Goal: Check status: Check status

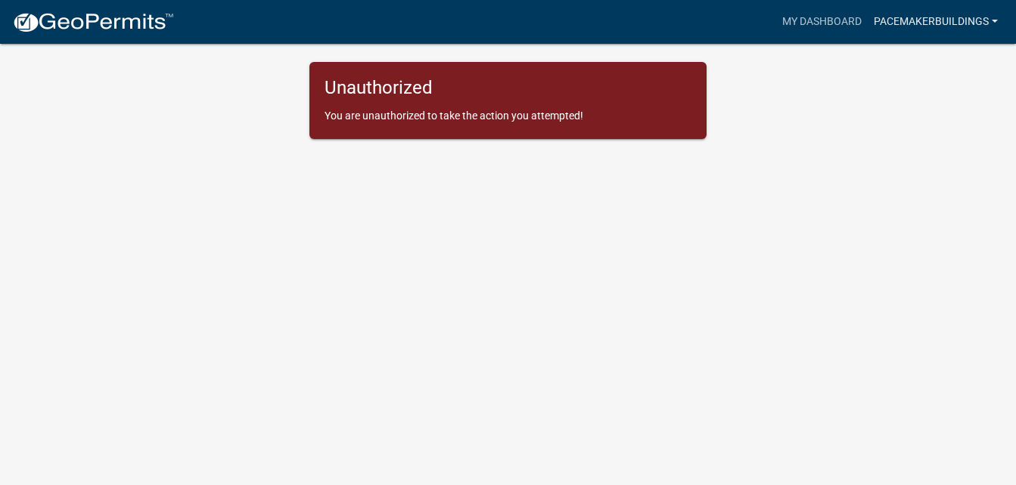
click at [966, 18] on link "PacemakerBuildings" at bounding box center [935, 22] width 136 height 29
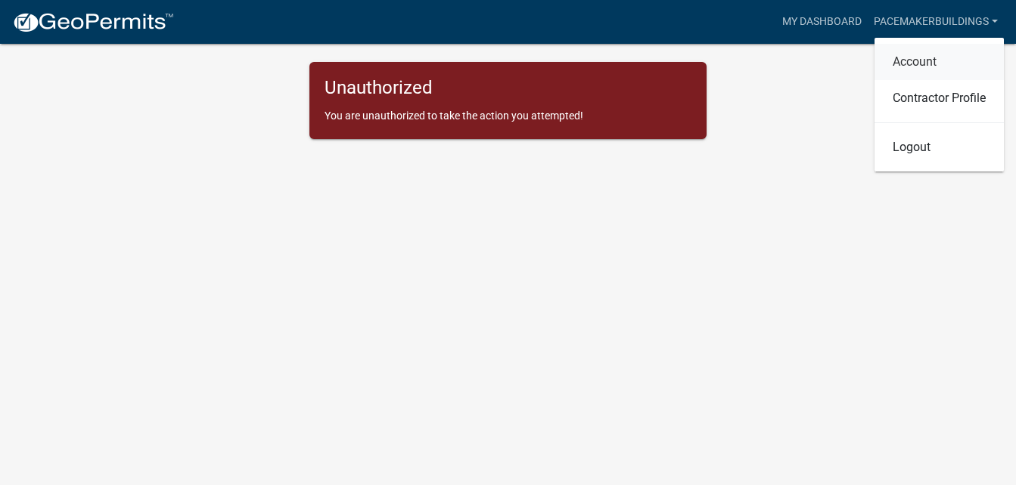
click at [914, 58] on link "Account" at bounding box center [938, 62] width 129 height 36
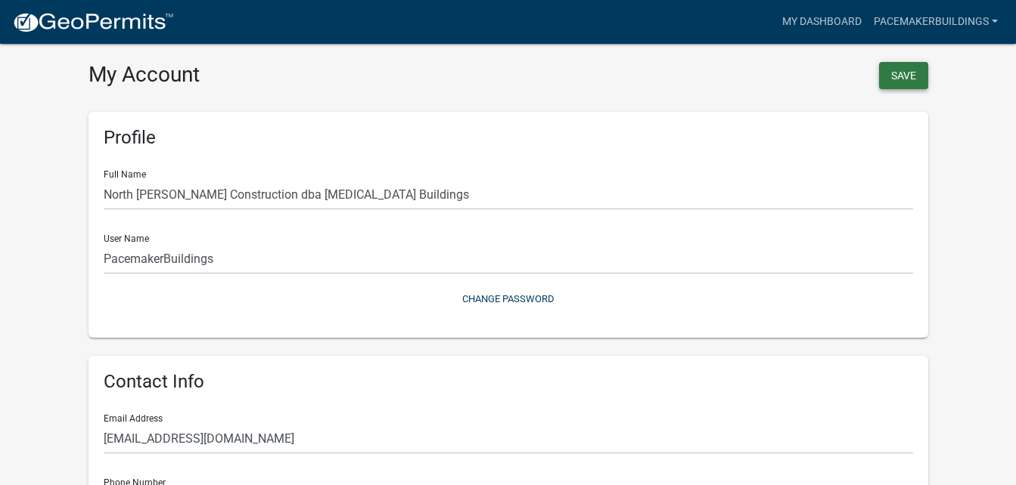
click at [920, 78] on button "Save" at bounding box center [903, 75] width 49 height 27
click at [833, 26] on link "My Dashboard" at bounding box center [821, 22] width 91 height 29
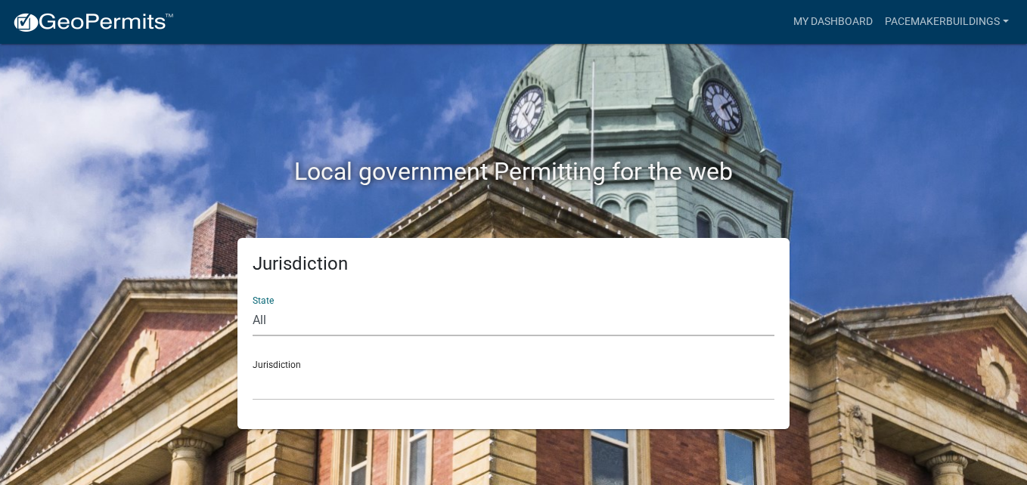
click at [271, 317] on select "All [US_STATE] [US_STATE] [US_STATE] [US_STATE] [US_STATE] [US_STATE] [US_STATE…" at bounding box center [514, 320] width 522 height 31
select select "[US_STATE]"
click at [253, 305] on select "All [US_STATE] [US_STATE] [US_STATE] [US_STATE] [US_STATE] [US_STATE] [US_STATE…" at bounding box center [514, 320] width 522 height 31
click at [310, 361] on div "Jurisdiction City of [GEOGRAPHIC_DATA], [US_STATE] City of [GEOGRAPHIC_DATA], […" at bounding box center [514, 375] width 522 height 52
click at [296, 383] on select "City of [GEOGRAPHIC_DATA], [US_STATE] City of [GEOGRAPHIC_DATA], [US_STATE] Cit…" at bounding box center [514, 385] width 522 height 31
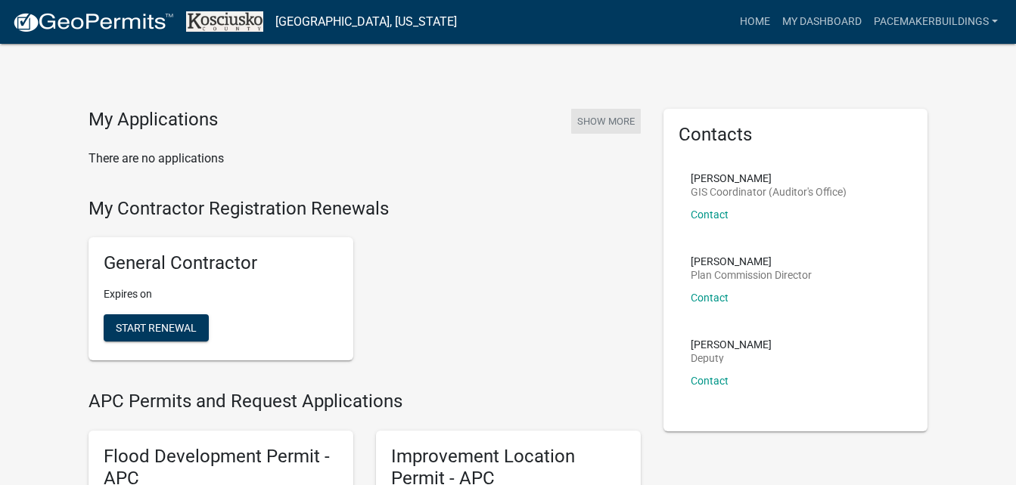
click at [591, 123] on button "Show More" at bounding box center [606, 121] width 70 height 25
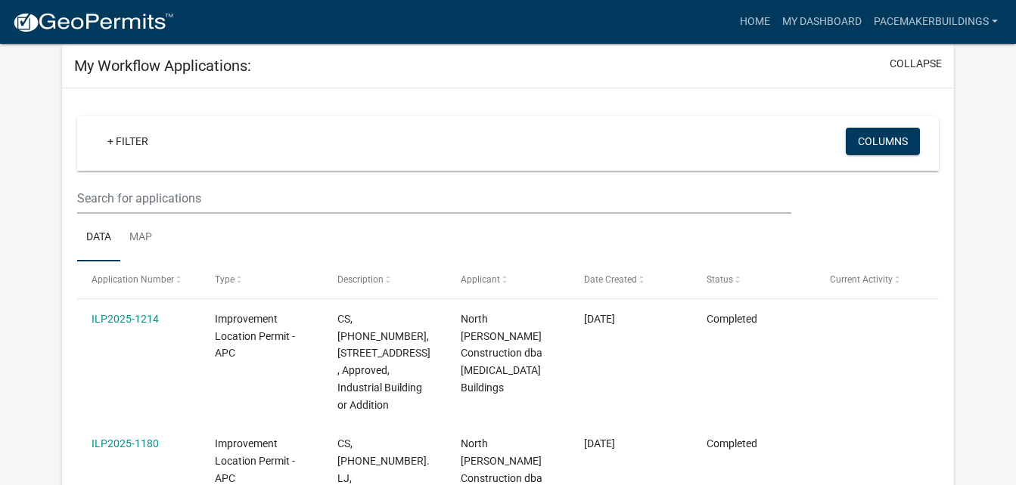
scroll to position [151, 0]
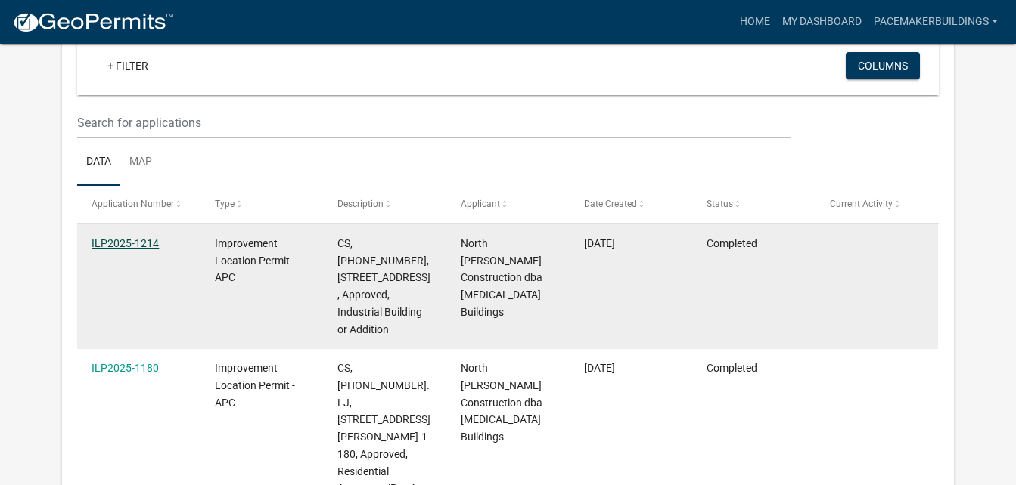
click at [135, 241] on link "ILP2025-1214" at bounding box center [124, 243] width 67 height 12
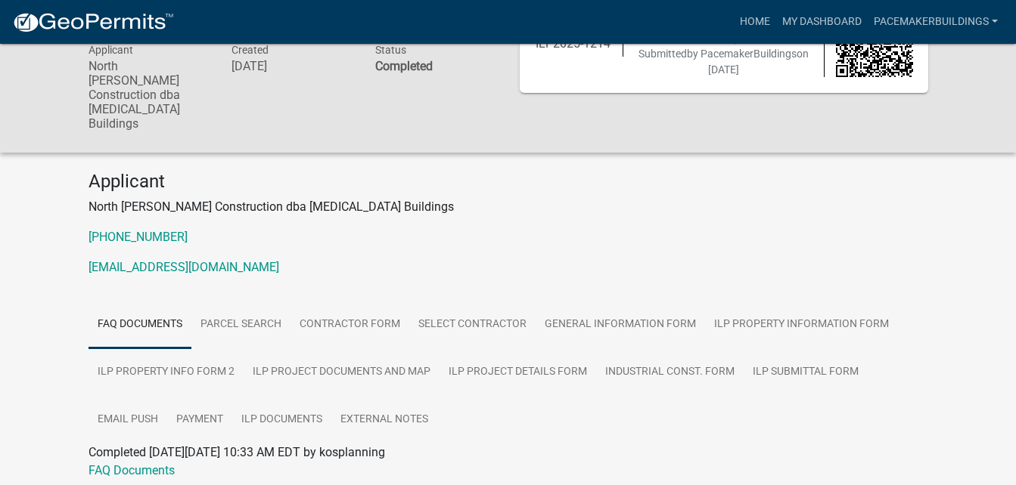
scroll to position [105, 0]
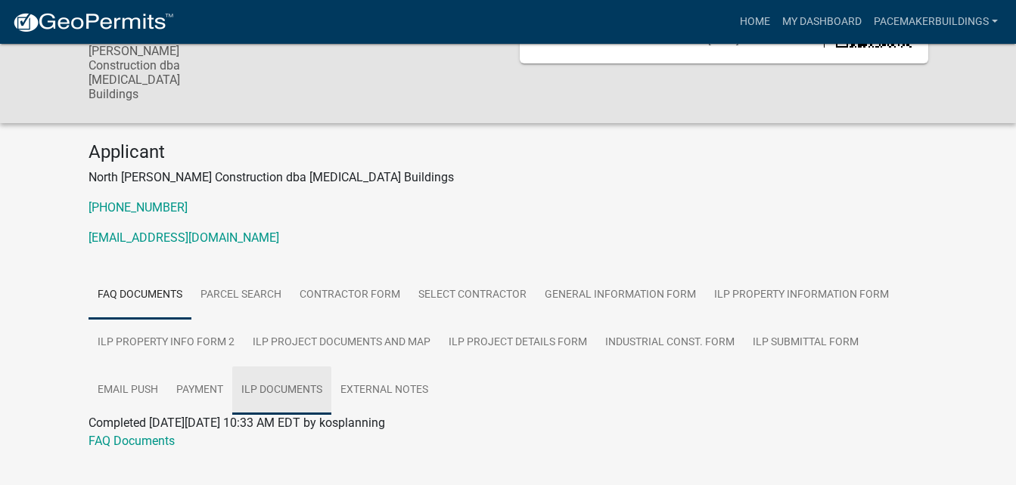
click at [283, 367] on link "ILP Documents" at bounding box center [281, 391] width 99 height 48
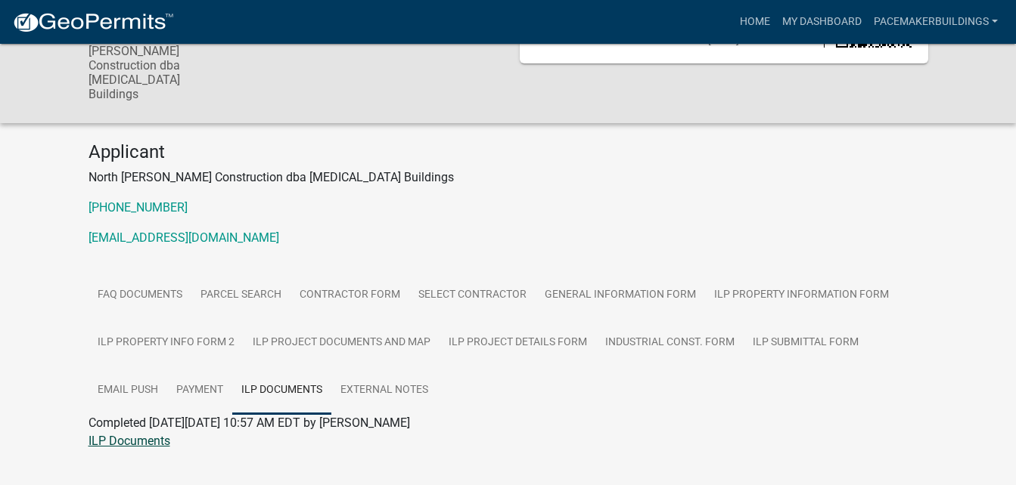
click at [103, 434] on link "ILP Documents" at bounding box center [129, 441] width 82 height 14
